Goal: Task Accomplishment & Management: Manage account settings

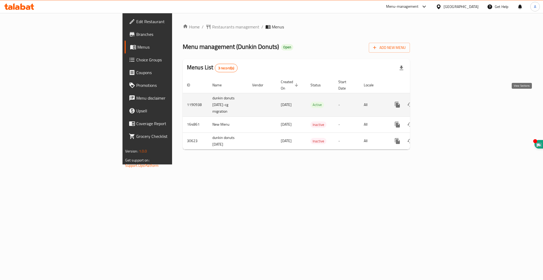
click at [439, 101] on icon "enhanced table" at bounding box center [436, 104] width 6 height 6
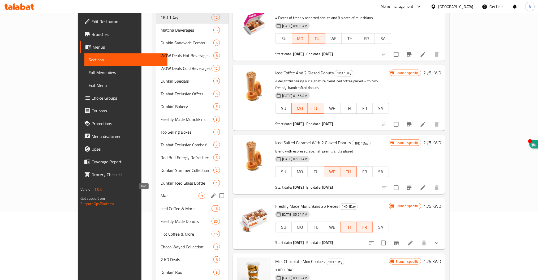
scroll to position [71, 0]
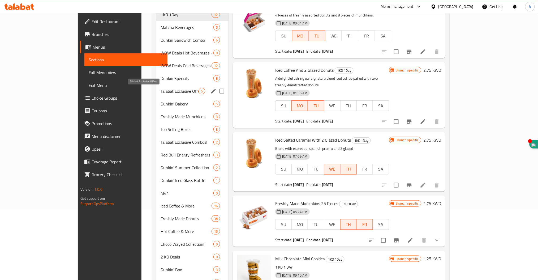
click at [160, 91] on span "Talabat Exclusive Offers" at bounding box center [179, 91] width 38 height 6
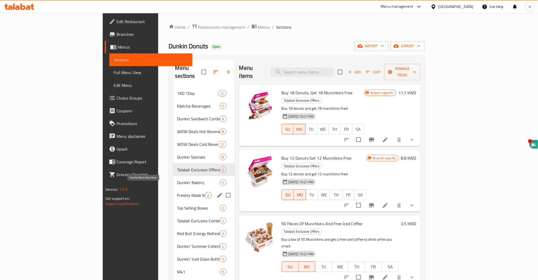
click at [177, 192] on span "Freshly Made Munchkins" at bounding box center [191, 195] width 28 height 6
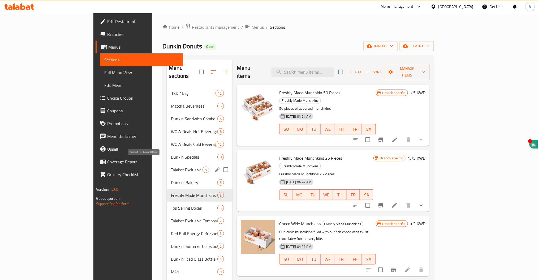
click at [171, 166] on span "Talabat Exclusive Offers" at bounding box center [187, 169] width 32 height 6
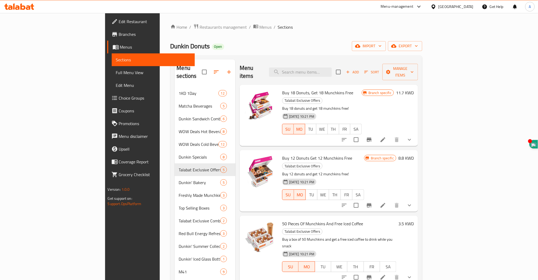
click at [282, 89] on span "Buy 18 Donuts, Get 18 Munchkins Free" at bounding box center [317, 93] width 71 height 8
copy h6 "Buy 18 Donuts, Get 18 Munchkins Free"
click at [282, 154] on span "Buy 12 Donuts Get 12 Munchkins Free" at bounding box center [317, 158] width 70 height 8
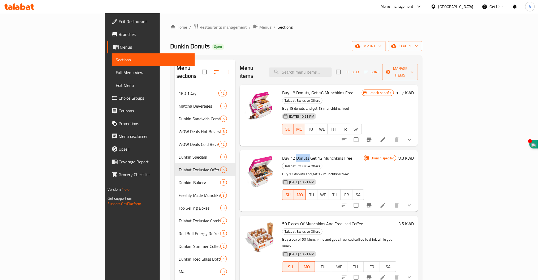
click at [282, 154] on span "Buy 12 Donuts Get 12 Munchkins Free" at bounding box center [317, 158] width 70 height 8
copy h6 "Buy 12 Donuts Get 12 Munchkins Free"
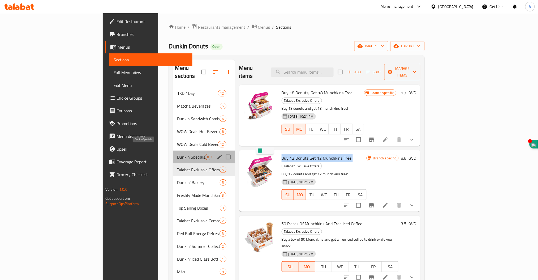
click at [177, 154] on span "Dunkin Specials" at bounding box center [191, 157] width 28 height 6
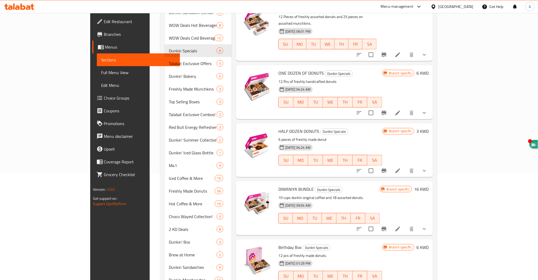
scroll to position [141, 0]
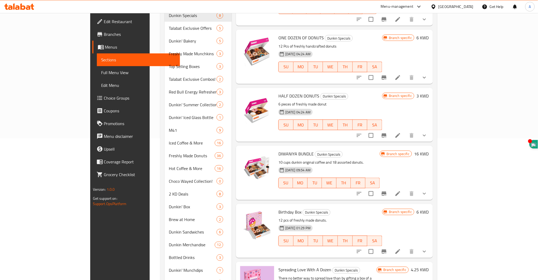
drag, startPoint x: 465, startPoint y: 209, endPoint x: 503, endPoint y: 224, distance: 40.8
click at [428, 224] on div "Branch specific 6 KWD" at bounding box center [405, 230] width 46 height 45
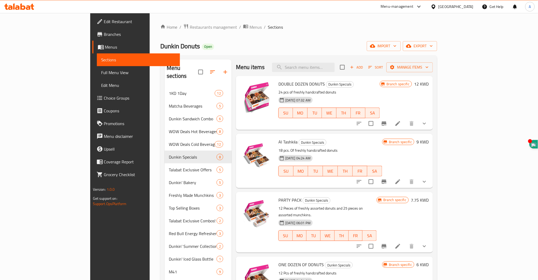
scroll to position [0, 0]
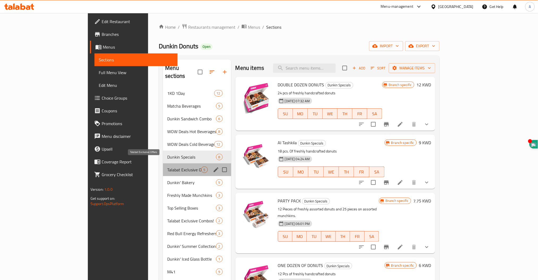
click at [167, 166] on span "Talabat Exclusive Offers" at bounding box center [184, 169] width 34 height 6
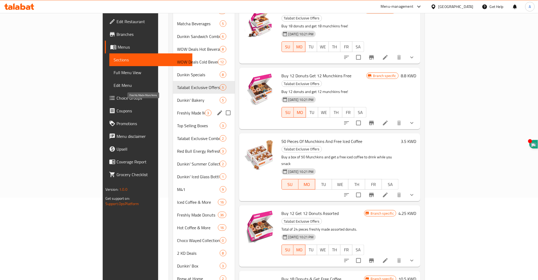
scroll to position [71, 0]
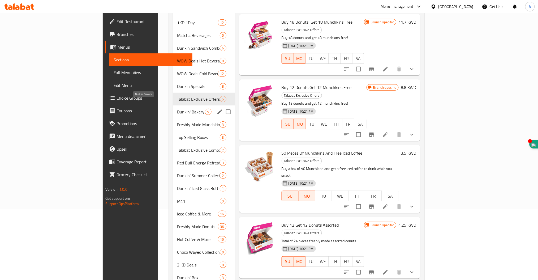
click at [177, 108] on span "Dunkin' Bakery" at bounding box center [191, 111] width 28 height 6
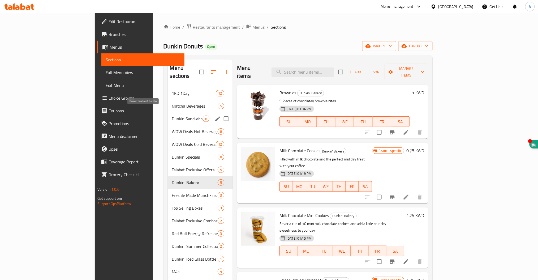
click at [172, 115] on span "Dunkin Sandwich Combo" at bounding box center [187, 118] width 31 height 6
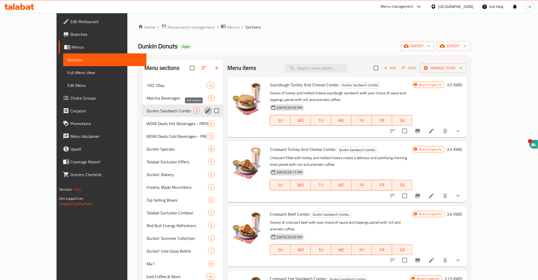
click at [206, 111] on icon "edit" at bounding box center [208, 110] width 5 height 5
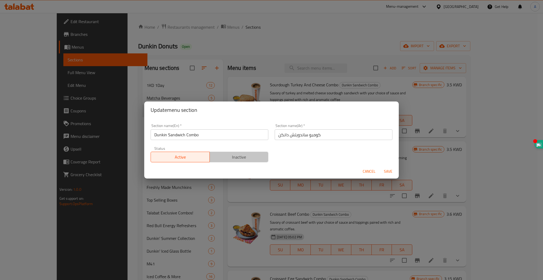
click at [238, 155] on span "Inactive" at bounding box center [239, 157] width 55 height 8
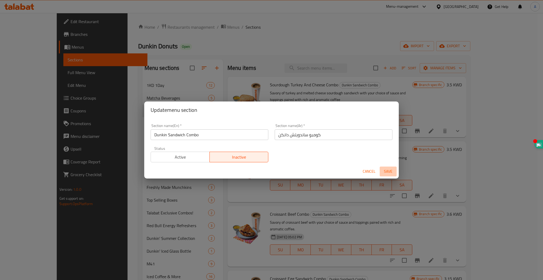
click at [387, 173] on span "Save" at bounding box center [388, 171] width 13 height 7
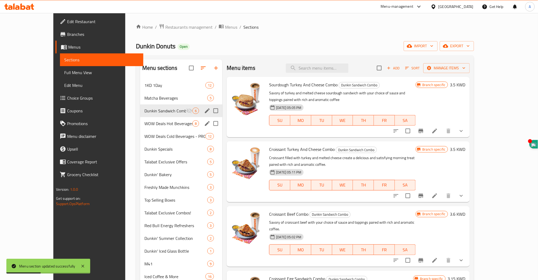
click at [144, 126] on span "WOW Deals Hot Beverages - PROMO" at bounding box center [168, 123] width 48 height 6
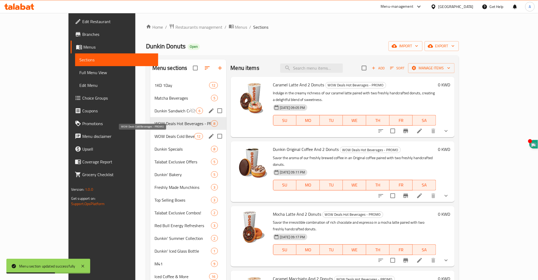
click at [154, 138] on span "WOW Deals Cold Beverages - PROMO" at bounding box center [174, 136] width 40 height 6
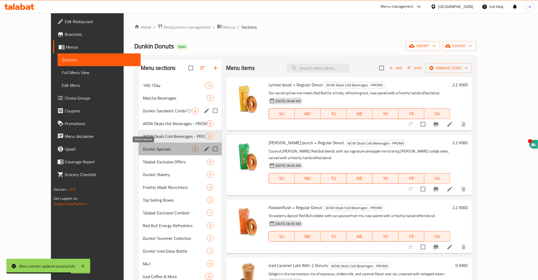
drag, startPoint x: 129, startPoint y: 148, endPoint x: 127, endPoint y: 149, distance: 2.7
click at [143, 148] on span "Dunkin Specials" at bounding box center [167, 149] width 49 height 6
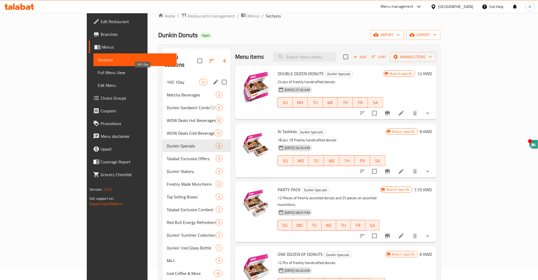
scroll to position [8, 0]
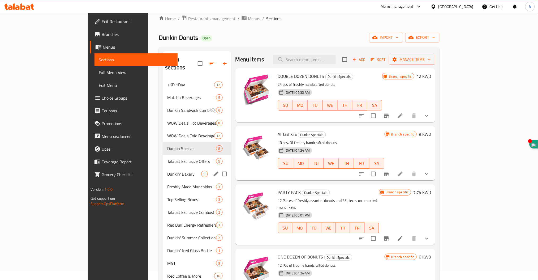
click at [163, 167] on div "Dunkin' Bakery 5" at bounding box center [197, 173] width 68 height 13
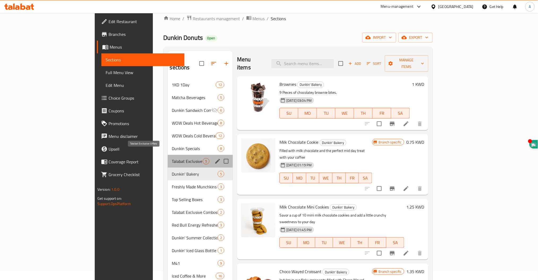
click at [172, 158] on span "Talabat Exclusive Offers" at bounding box center [187, 161] width 31 height 6
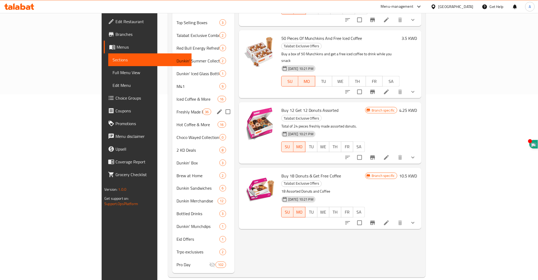
scroll to position [150, 0]
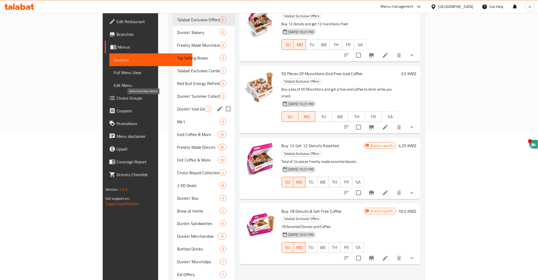
click at [177, 106] on span "Dunkin' Iced Glass Bottle" at bounding box center [191, 109] width 28 height 6
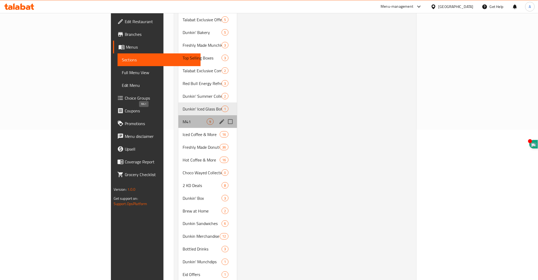
click at [182, 118] on span "M41" at bounding box center [194, 121] width 24 height 6
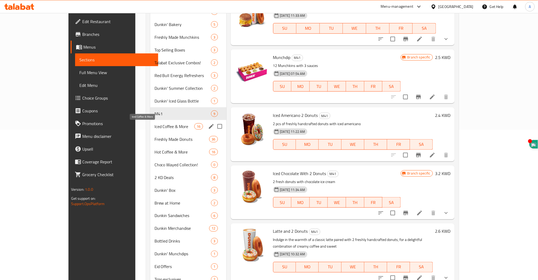
click at [154, 124] on span "Iced Coffee & More" at bounding box center [174, 126] width 40 height 6
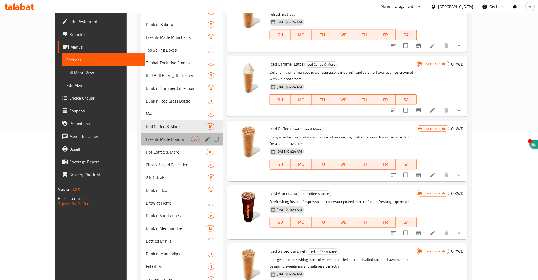
click at [141, 135] on div "Freshly Made Donuts 36" at bounding box center [181, 139] width 81 height 13
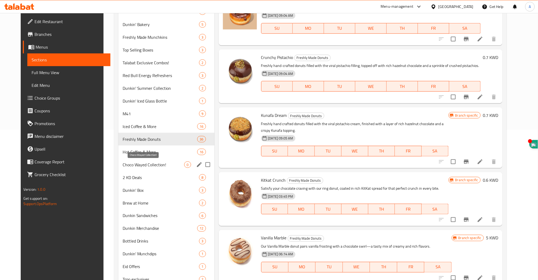
click at [126, 164] on span "Choco Wayed Collection!" at bounding box center [154, 164] width 62 height 6
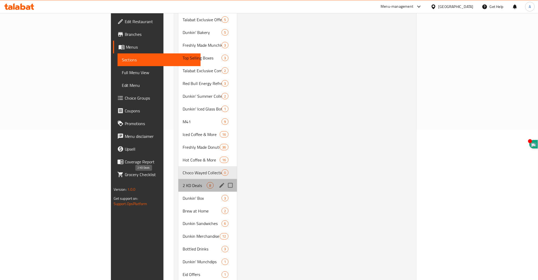
click at [182, 182] on span "2 KD Deals" at bounding box center [194, 185] width 24 height 6
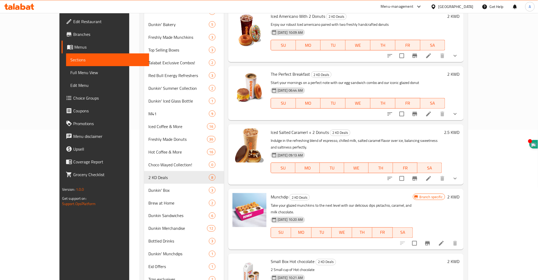
scroll to position [86, 0]
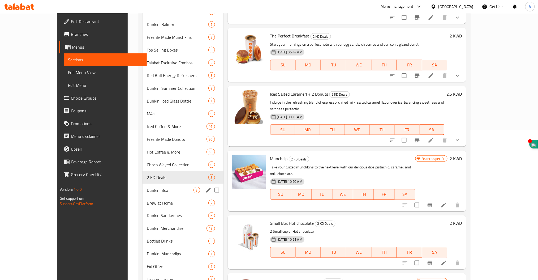
click at [147, 193] on span "Dunkin' Box" at bounding box center [170, 190] width 47 height 6
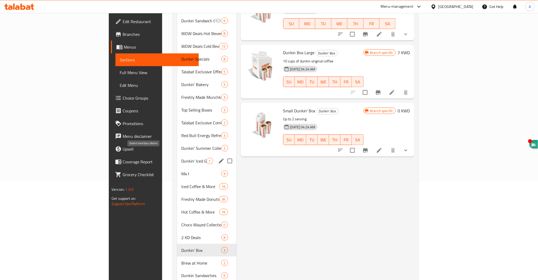
scroll to position [150, 0]
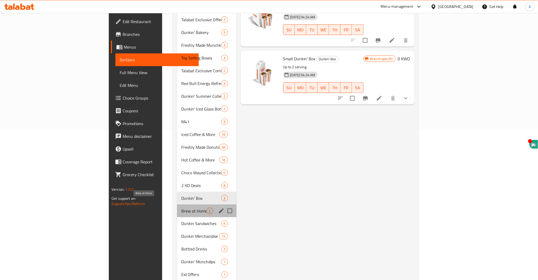
click at [181, 207] on span "Brew at Home" at bounding box center [193, 210] width 25 height 6
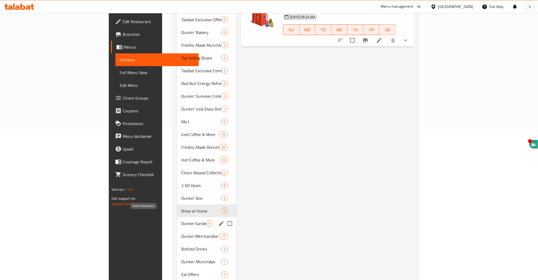
click at [181, 220] on span "Dunkin Sandwiches" at bounding box center [193, 223] width 25 height 6
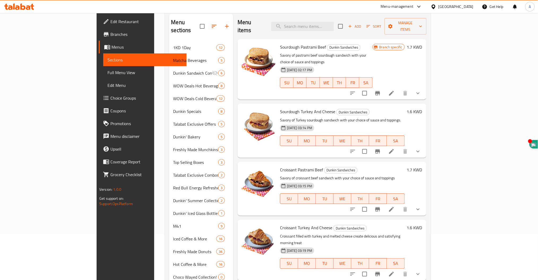
scroll to position [177, 0]
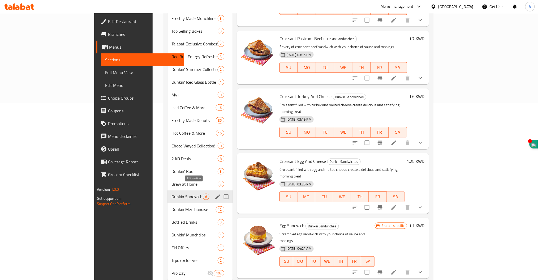
click at [214, 193] on icon "edit" at bounding box center [217, 196] width 6 height 6
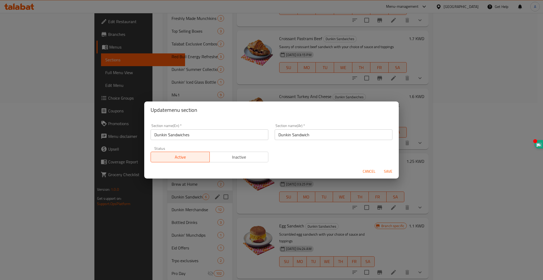
click at [236, 155] on span "Inactive" at bounding box center [239, 157] width 55 height 8
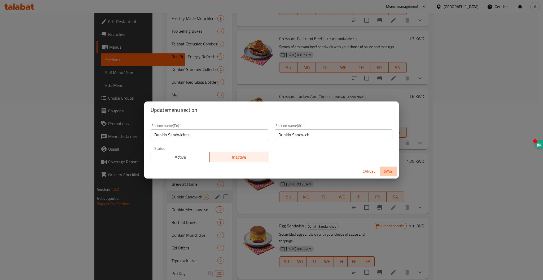
click at [388, 171] on span "Save" at bounding box center [388, 171] width 13 height 7
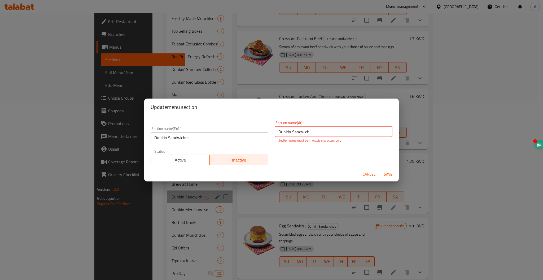
drag, startPoint x: 301, startPoint y: 129, endPoint x: 39, endPoint y: 110, distance: 262.2
click at [38, 113] on div "Update menu section Section name(En)   * Dunkin Sandwiches Section name(En) * S…" at bounding box center [271, 140] width 543 height 280
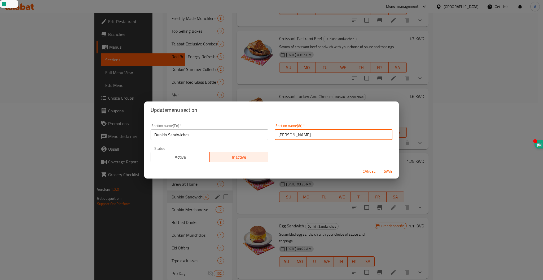
type input "[PERSON_NAME]"
click at [387, 170] on span "Save" at bounding box center [388, 171] width 13 height 7
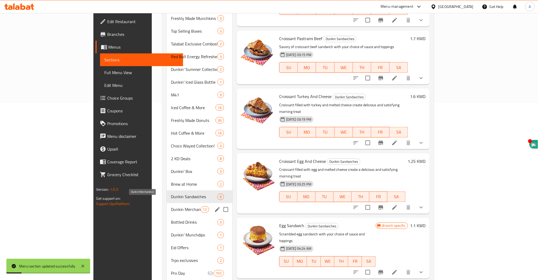
click at [171, 206] on span "Dunkin Merchandise" at bounding box center [185, 209] width 29 height 6
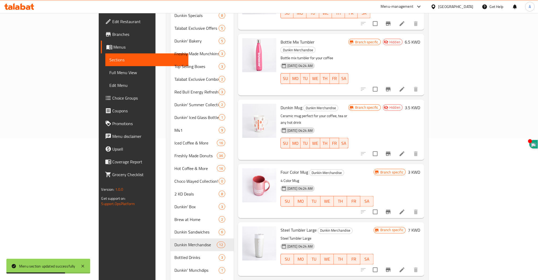
scroll to position [212, 0]
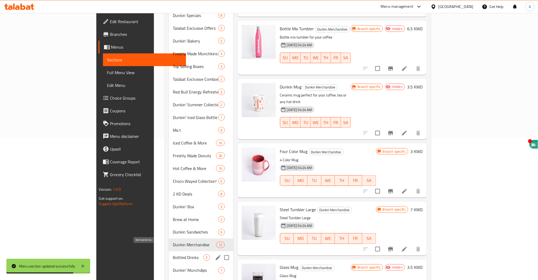
click at [173, 254] on span "Bottled Drinks" at bounding box center [188, 257] width 30 height 6
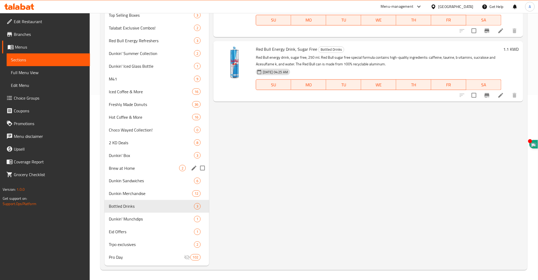
scroll to position [185, 0]
click at [135, 218] on span "Dunkin' Munchdips" at bounding box center [144, 218] width 70 height 6
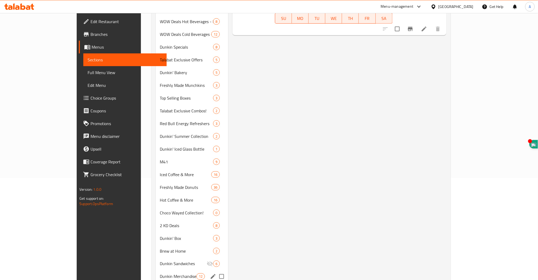
scroll to position [177, 0]
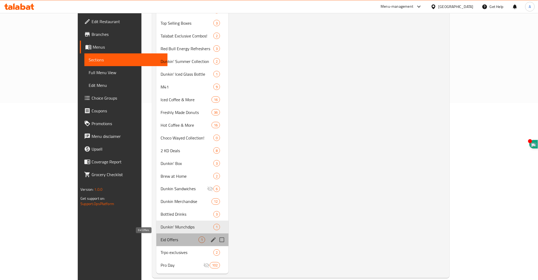
click at [160, 238] on span "Eid Offers" at bounding box center [179, 239] width 38 height 6
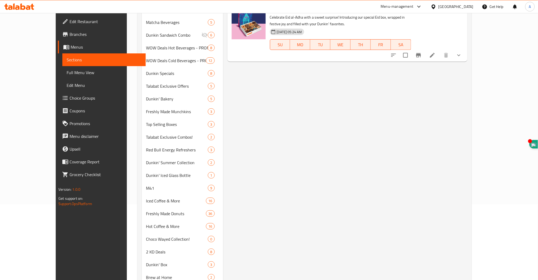
scroll to position [185, 0]
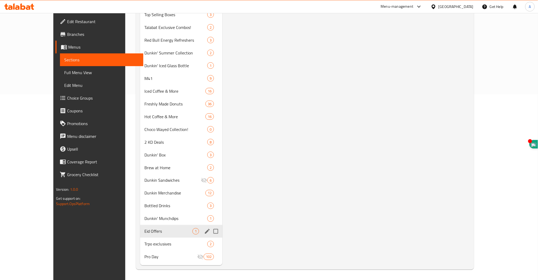
click at [205, 231] on icon "edit" at bounding box center [207, 231] width 5 height 5
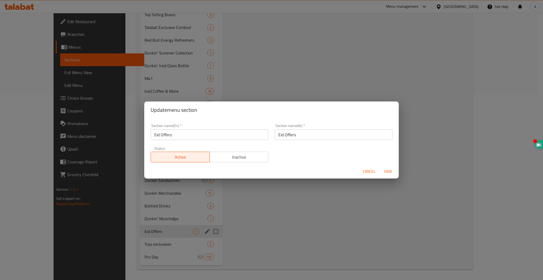
click at [227, 158] on span "Inactive" at bounding box center [239, 157] width 55 height 8
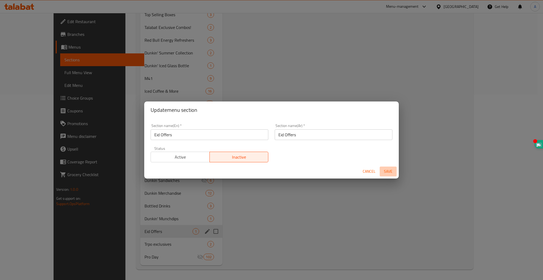
click at [385, 172] on span "Save" at bounding box center [388, 171] width 13 height 7
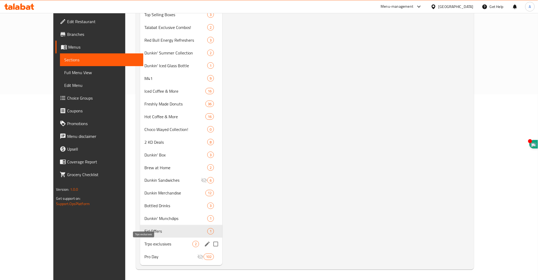
click at [144, 244] on span "Trpo exclusives" at bounding box center [168, 244] width 48 height 6
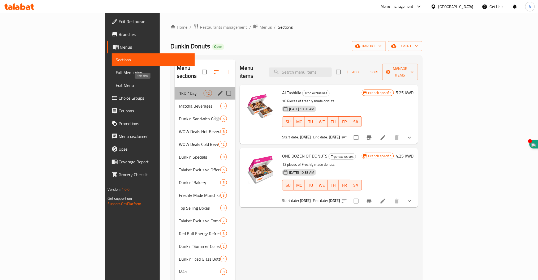
click at [179, 90] on span "1KD 1Day" at bounding box center [191, 93] width 25 height 6
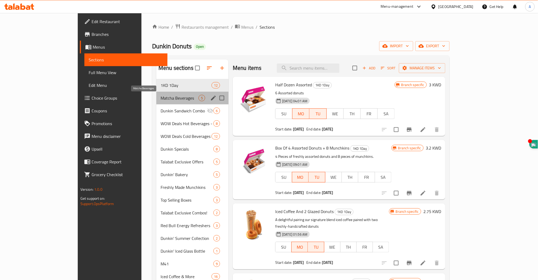
click at [160, 97] on span "Matcha Beverages" at bounding box center [179, 98] width 38 height 6
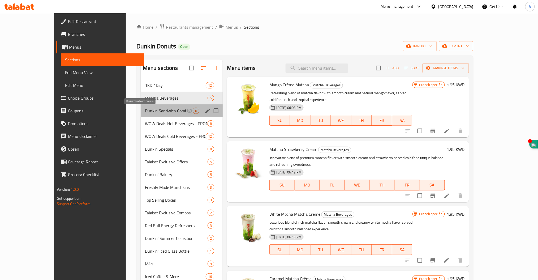
click at [145, 110] on span "Dunkin Sandwich Combo" at bounding box center [165, 110] width 41 height 6
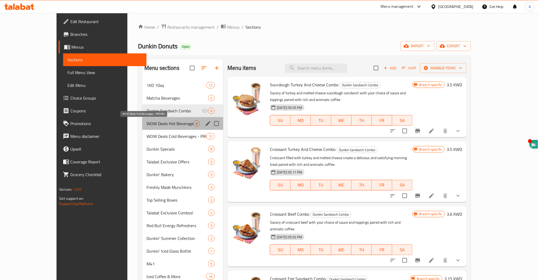
click at [146, 125] on span "WOW Deals Hot Beverages - PROMO" at bounding box center [169, 123] width 47 height 6
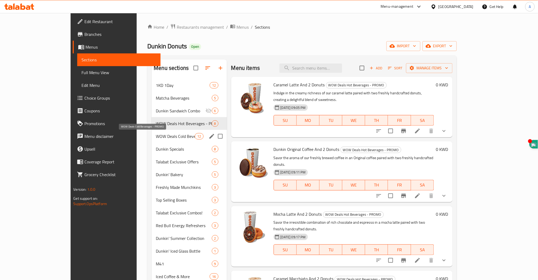
click at [156, 135] on span "WOW Deals Cold Beverages - PROMO" at bounding box center [175, 136] width 39 height 6
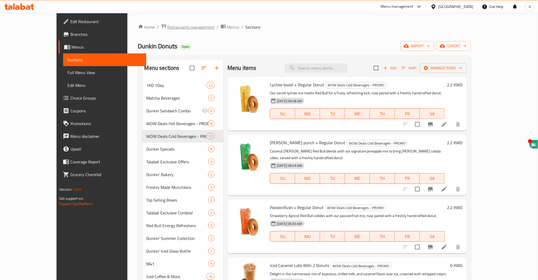
click at [167, 29] on span "Restaurants management" at bounding box center [190, 27] width 47 height 6
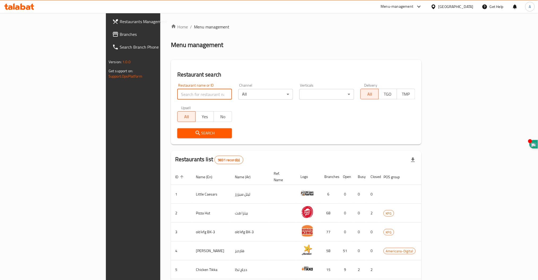
drag, startPoint x: 172, startPoint y: 92, endPoint x: 172, endPoint y: 89, distance: 3.2
click at [177, 92] on input "search" at bounding box center [204, 94] width 55 height 11
type input "ح"
type input "police steak"
click at [181, 134] on span "Search" at bounding box center [204, 133] width 46 height 7
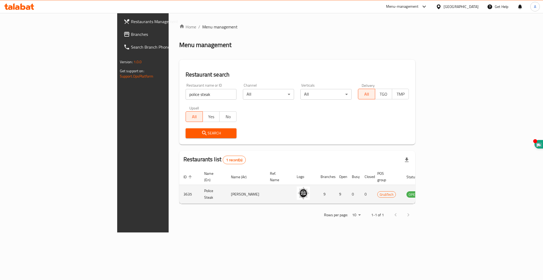
click at [440, 192] on icon "enhanced table" at bounding box center [438, 194] width 6 height 5
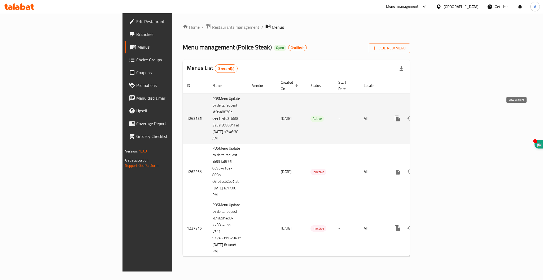
click at [438, 116] on icon "enhanced table" at bounding box center [435, 118] width 5 height 5
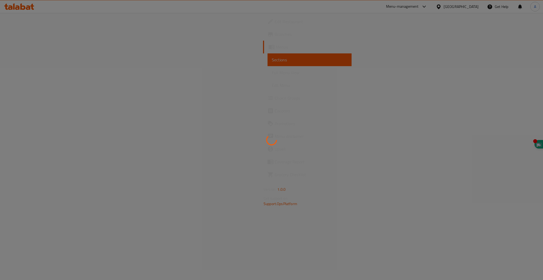
drag, startPoint x: 520, startPoint y: 112, endPoint x: 247, endPoint y: 23, distance: 286.2
click at [247, 23] on div at bounding box center [271, 140] width 543 height 280
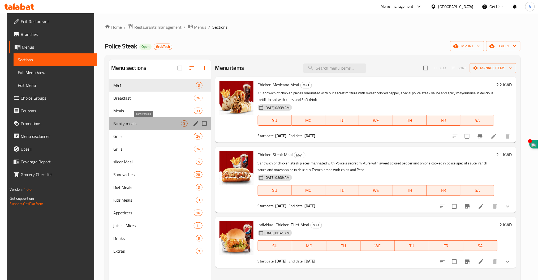
click at [116, 123] on span "Family meals" at bounding box center [146, 123] width 67 height 6
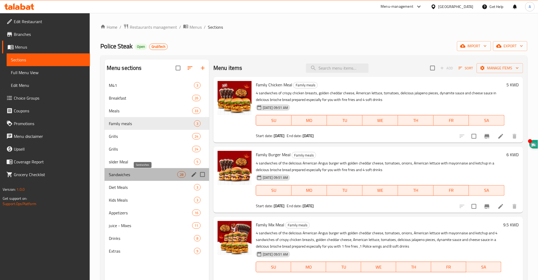
click at [127, 175] on span "Sandwiches" at bounding box center [143, 174] width 68 height 6
